Goal: Task Accomplishment & Management: Complete application form

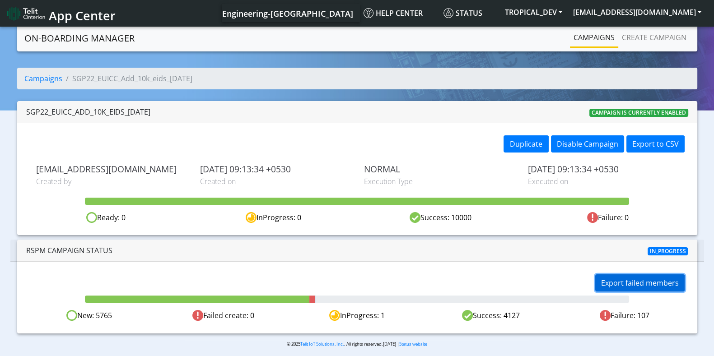
click at [622, 281] on button "Export failed members" at bounding box center [639, 283] width 89 height 17
click at [319, 262] on div "Export failed members New: 5765 Failed create: 0 InProgress: 1 Success: 4127 Fa…" at bounding box center [357, 297] width 680 height 71
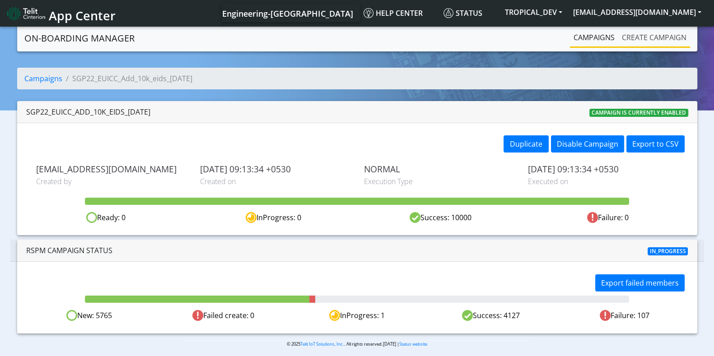
click at [646, 41] on link "Create campaign" at bounding box center [654, 37] width 72 height 18
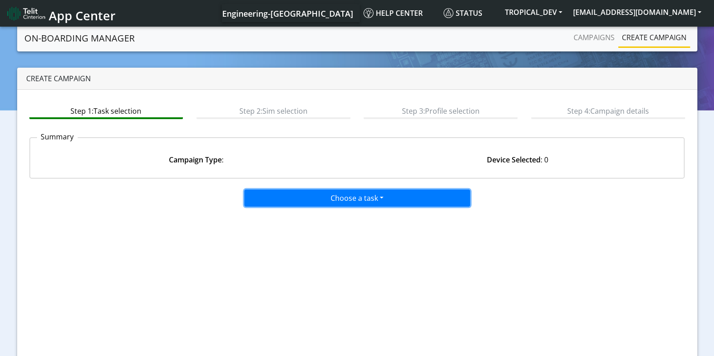
click at [317, 200] on button "Choose a task" at bounding box center [357, 198] width 226 height 17
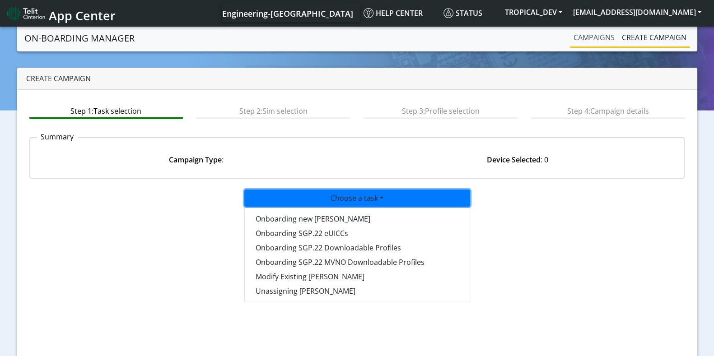
click at [587, 35] on link "Campaigns" at bounding box center [594, 37] width 48 height 18
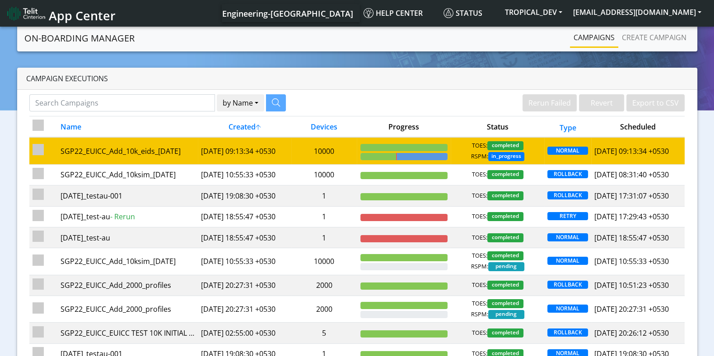
click at [239, 147] on td "[DATE] 09:13:34 +0530" at bounding box center [244, 150] width 93 height 27
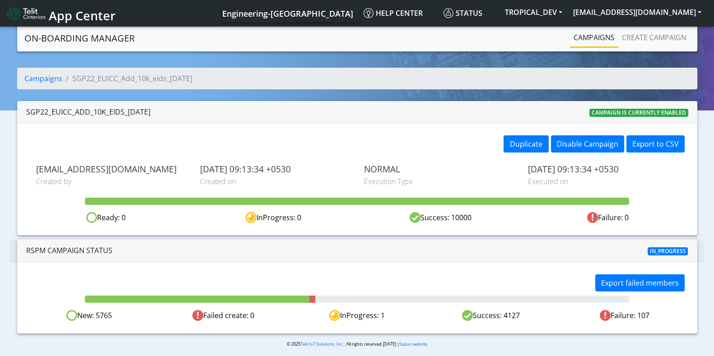
click at [514, 312] on div "Success: 4127" at bounding box center [491, 315] width 134 height 11
copy div "4127"
click at [592, 40] on link "Campaigns" at bounding box center [594, 37] width 48 height 18
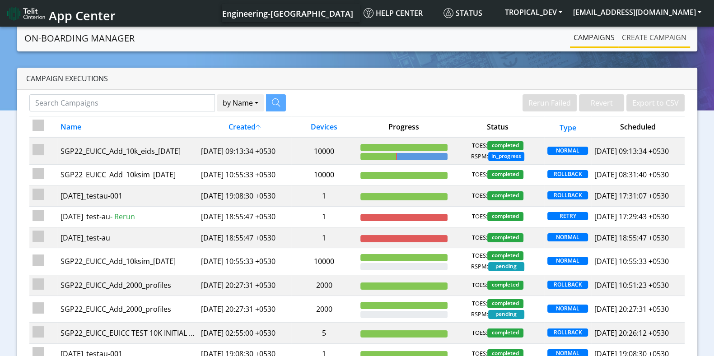
click at [661, 37] on link "Create campaign" at bounding box center [654, 37] width 72 height 18
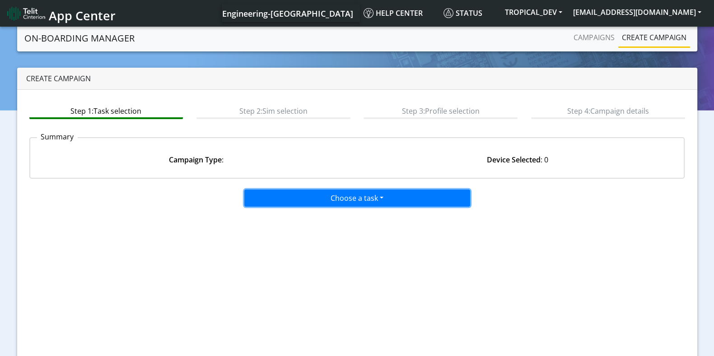
click at [331, 195] on button "Choose a task" at bounding box center [357, 198] width 226 height 17
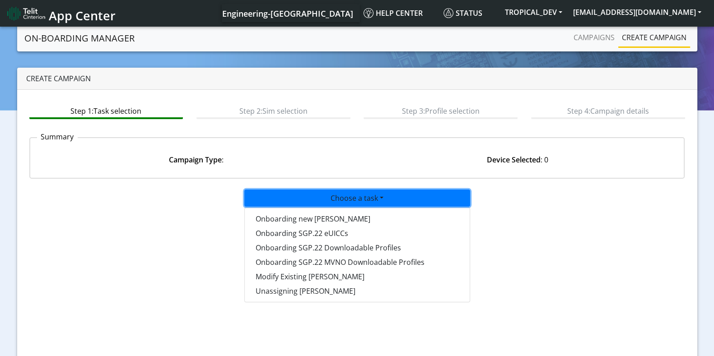
click at [84, 18] on span "App Center" at bounding box center [82, 15] width 67 height 17
